Goal: Check status

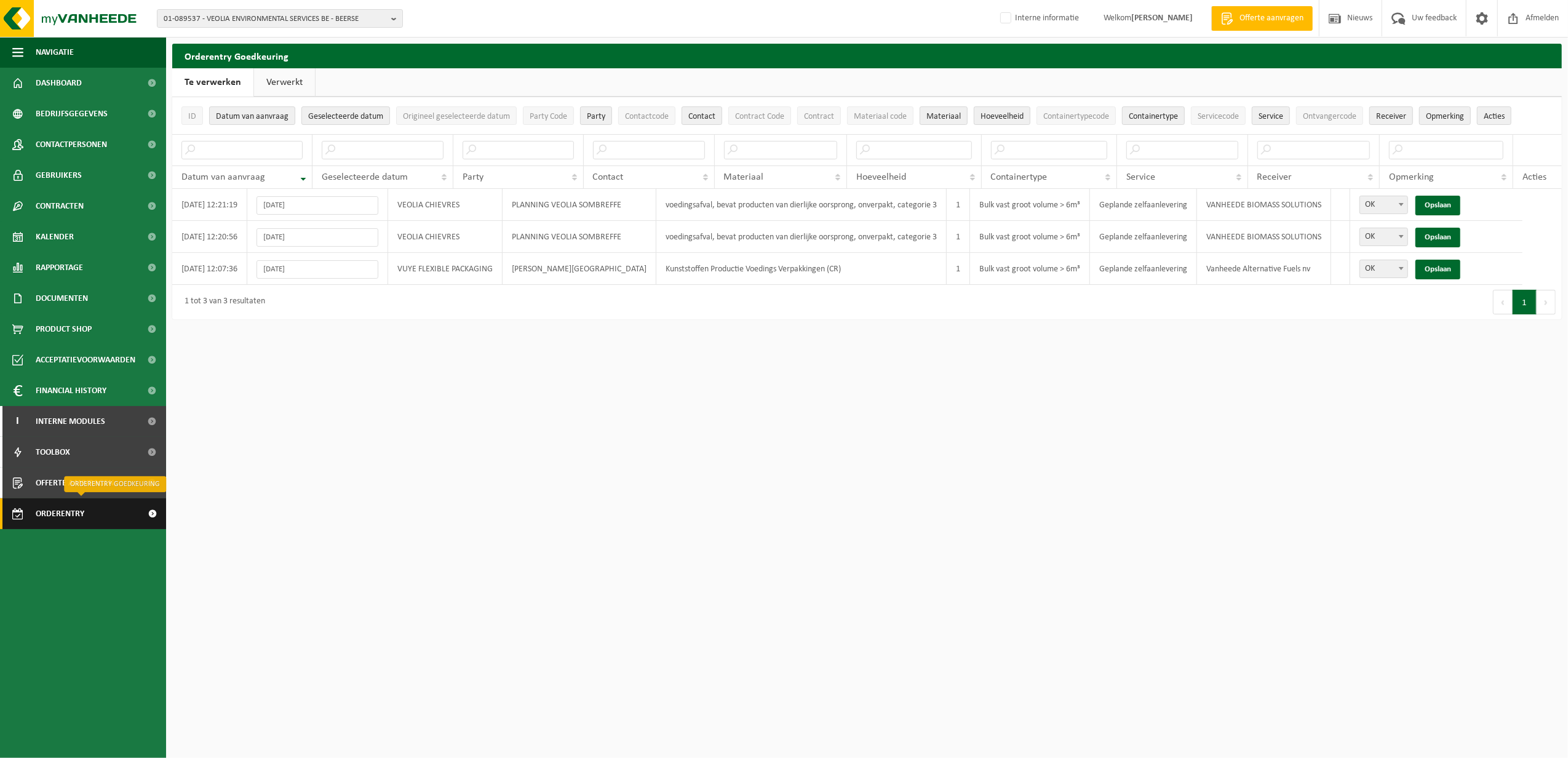
click at [75, 512] on span "Orderentry Goedkeuring" at bounding box center [87, 514] width 103 height 31
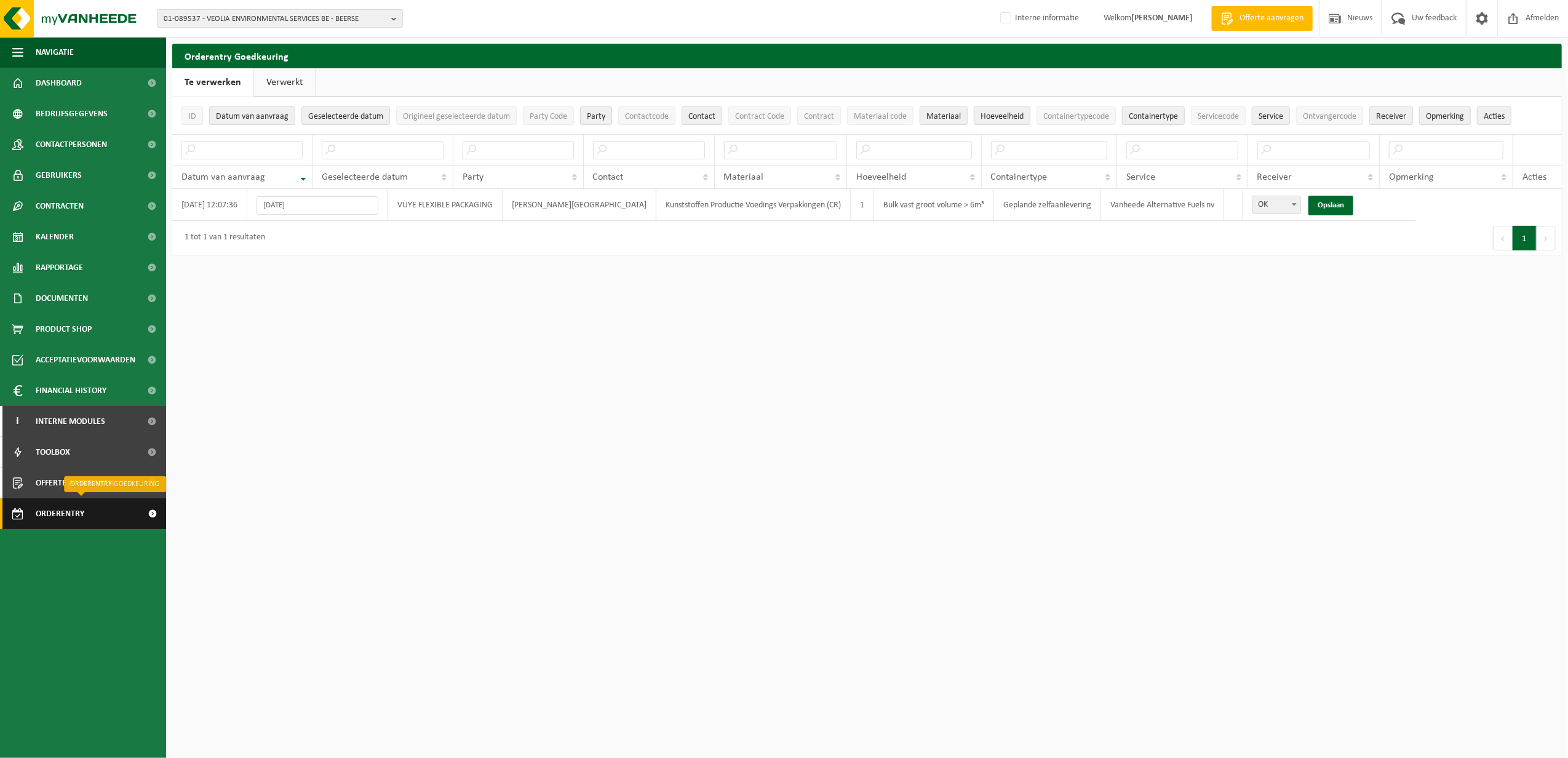
click at [62, 510] on span "Orderentry Goedkeuring" at bounding box center [87, 514] width 103 height 31
